Goal: Transaction & Acquisition: Purchase product/service

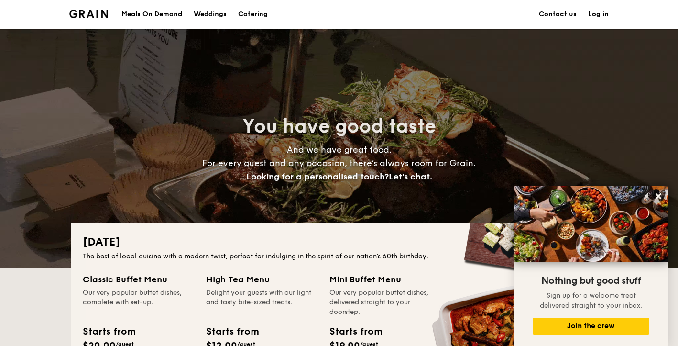
click at [158, 14] on div "Meals On Demand" at bounding box center [151, 14] width 61 height 29
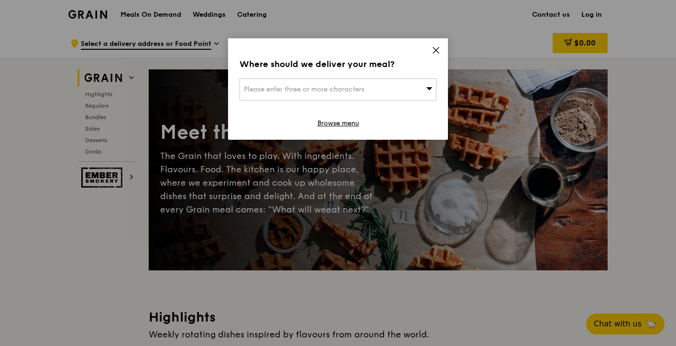
click at [294, 81] on div "Please enter three or more characters" at bounding box center [338, 89] width 197 height 22
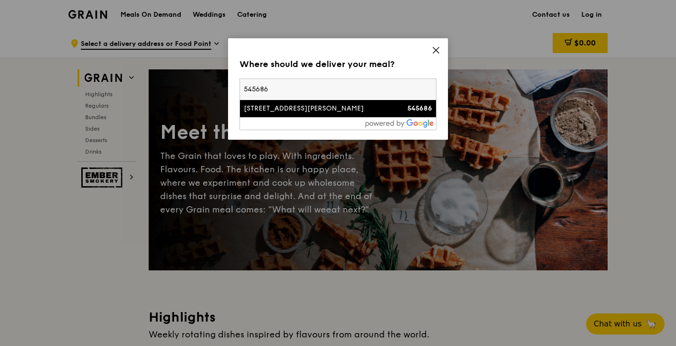
type input "545686"
click at [288, 106] on div "[STREET_ADDRESS][PERSON_NAME]" at bounding box center [315, 109] width 142 height 10
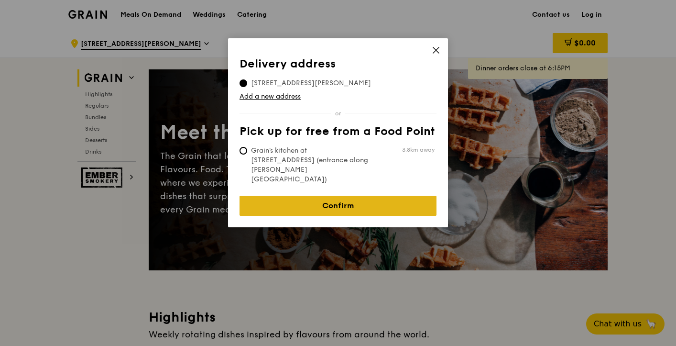
click at [367, 196] on link "Confirm" at bounding box center [338, 206] width 197 height 20
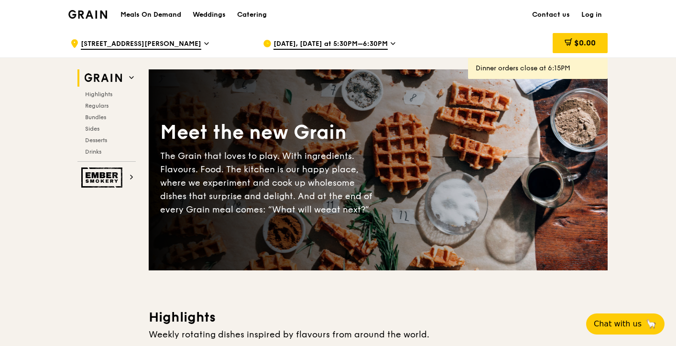
click at [363, 44] on span "[DATE], [DATE] at 5:30PM–6:30PM" at bounding box center [331, 44] width 114 height 11
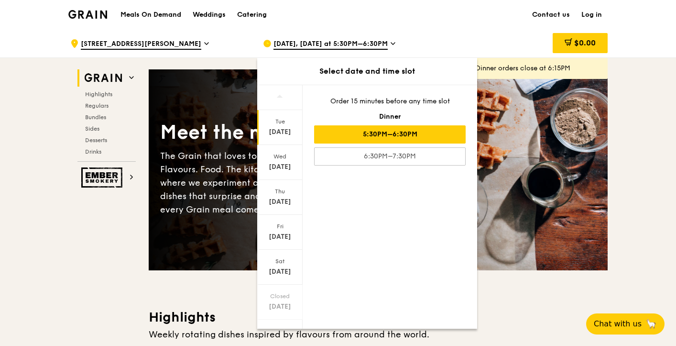
click at [379, 111] on div "Order 15 minutes before any time slot Dinner 5:30PM–6:30PM 6:30PM–7:30PM" at bounding box center [390, 131] width 175 height 92
click at [379, 112] on div "Dinner" at bounding box center [390, 117] width 152 height 10
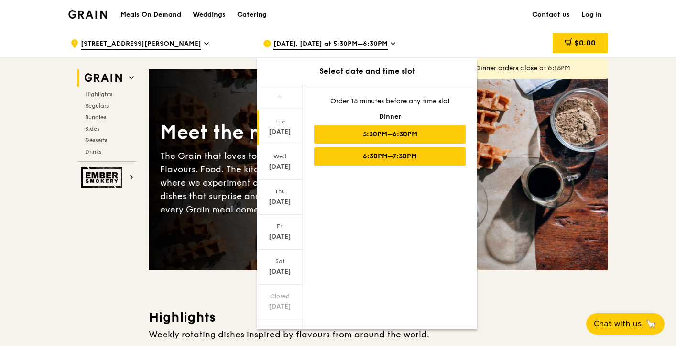
click at [387, 159] on div "6:30PM–7:30PM" at bounding box center [390, 156] width 152 height 18
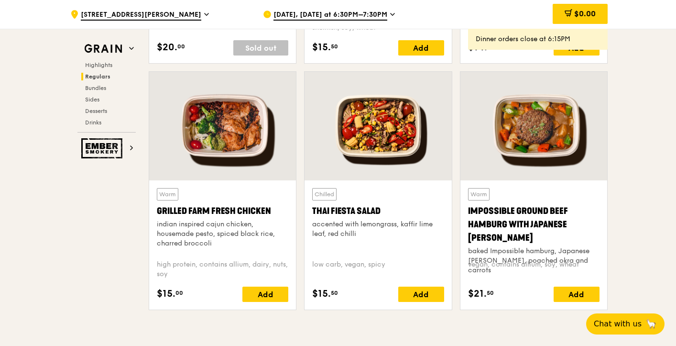
scroll to position [1061, 0]
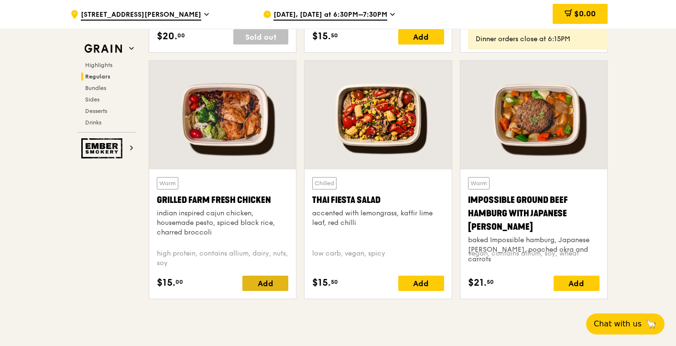
click at [278, 285] on div "Add" at bounding box center [265, 282] width 46 height 15
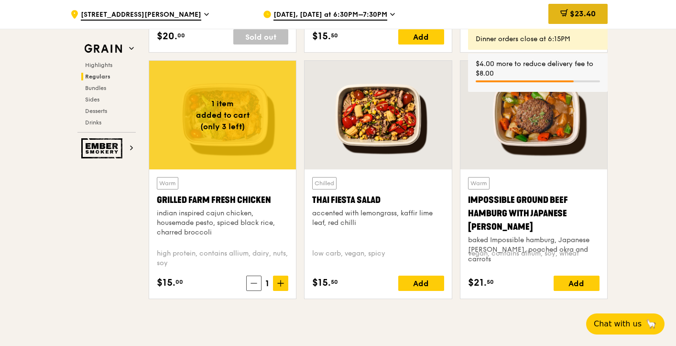
click at [573, 14] on span "$23.40" at bounding box center [583, 13] width 26 height 9
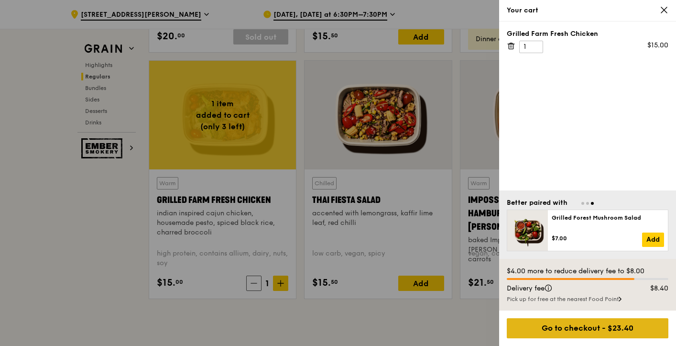
click at [606, 327] on div "Go to checkout - $23.40" at bounding box center [588, 328] width 162 height 20
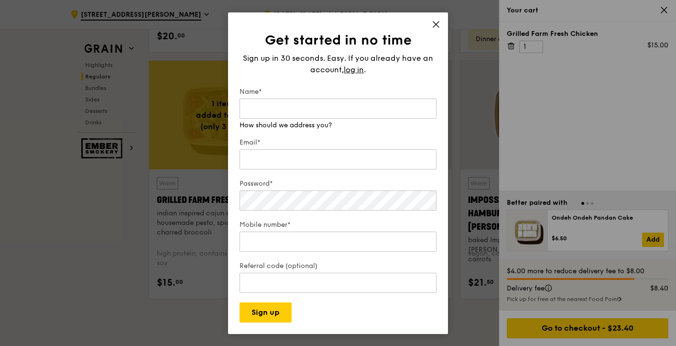
click at [433, 27] on icon at bounding box center [436, 24] width 9 height 9
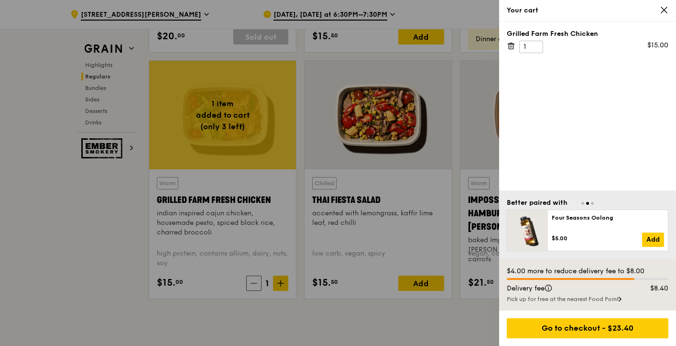
click at [576, 299] on div "Pick up for free at the nearest Food Point" at bounding box center [588, 299] width 162 height 8
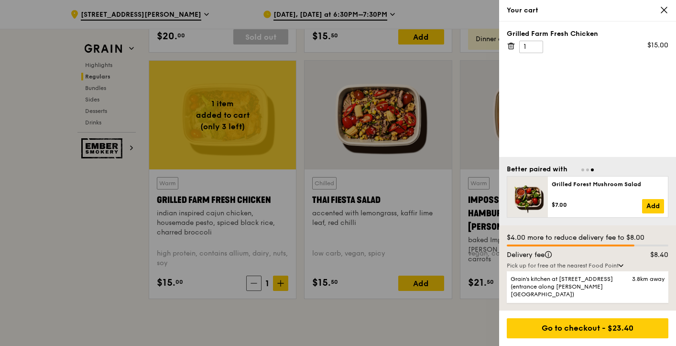
click at [424, 77] on div at bounding box center [338, 173] width 676 height 346
